Goal: Find specific page/section: Find specific page/section

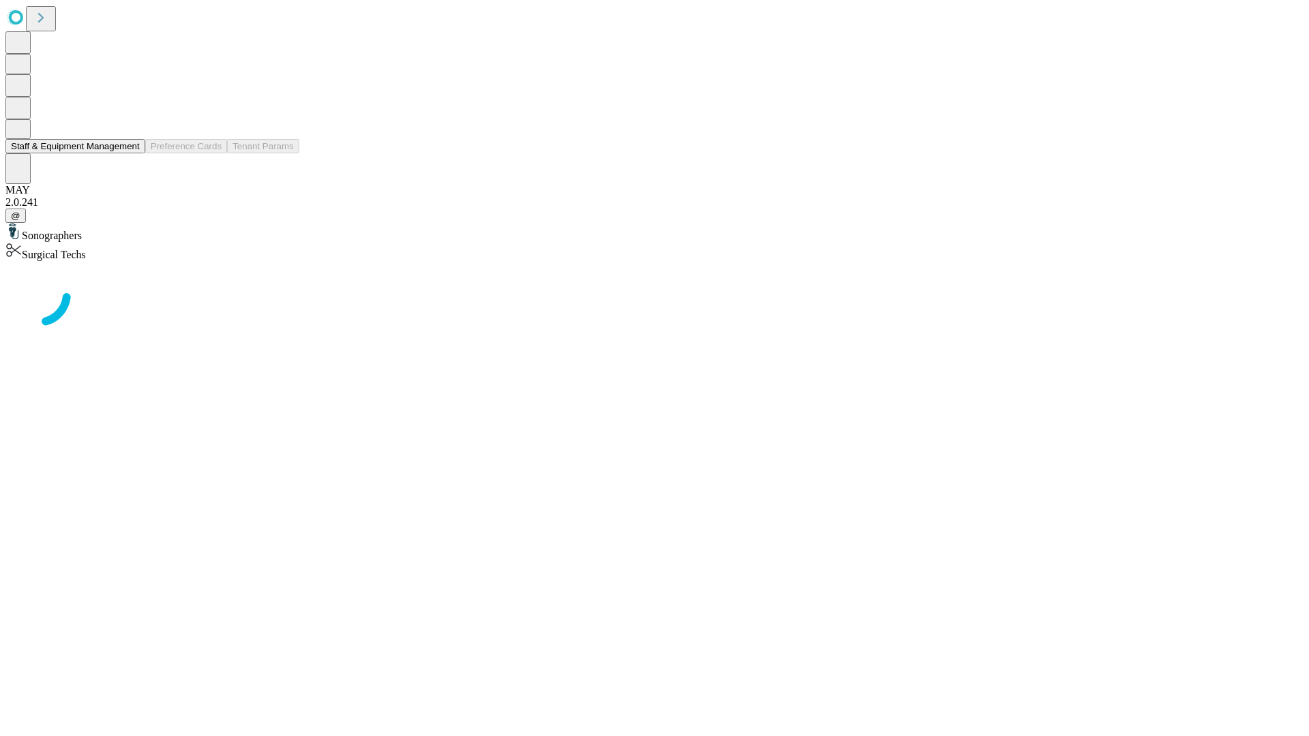
click at [130, 153] on button "Staff & Equipment Management" at bounding box center [75, 146] width 140 height 14
